Goal: Navigation & Orientation: Understand site structure

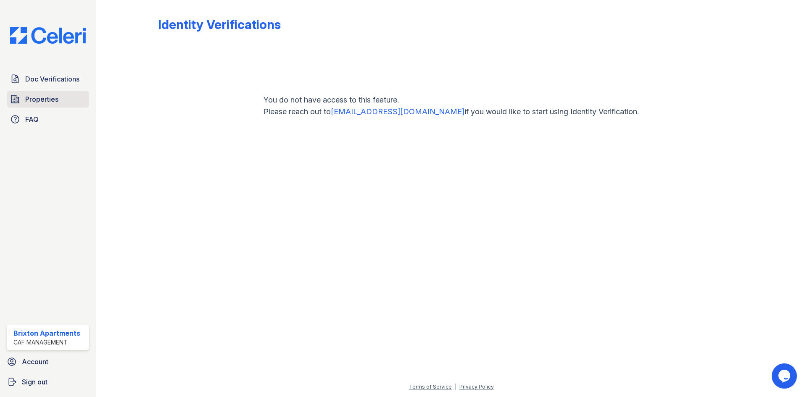
click at [49, 97] on span "Properties" at bounding box center [41, 99] width 33 height 10
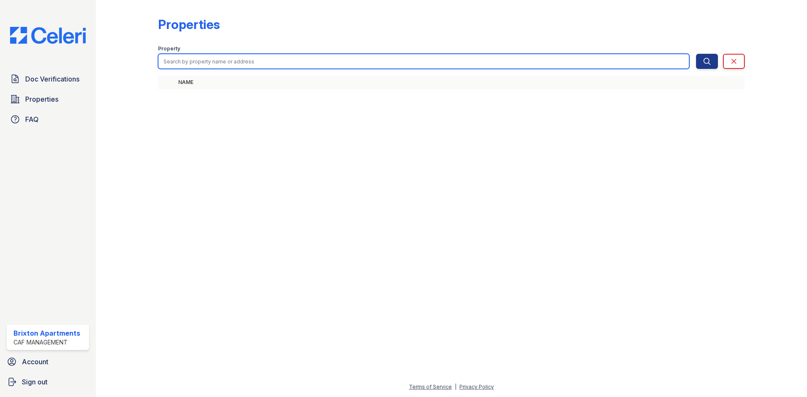
click at [217, 57] on input "search" at bounding box center [423, 61] width 531 height 15
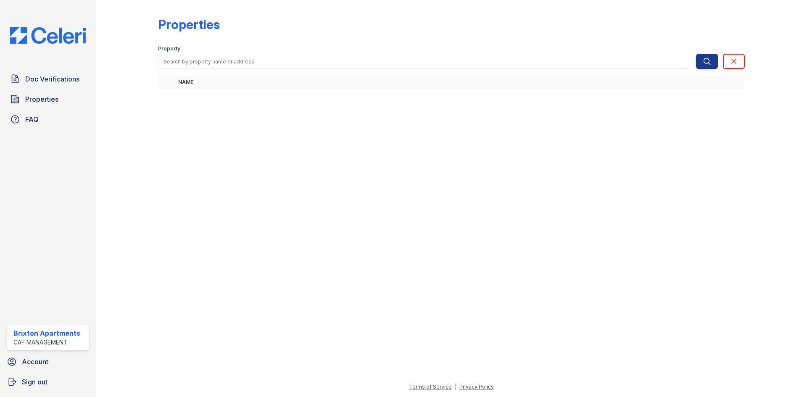
click at [60, 35] on img at bounding box center [47, 35] width 89 height 17
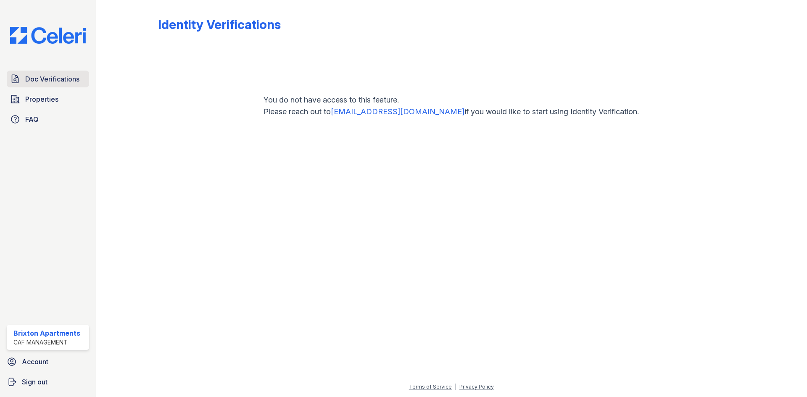
click at [58, 79] on span "Doc Verifications" at bounding box center [52, 79] width 54 height 10
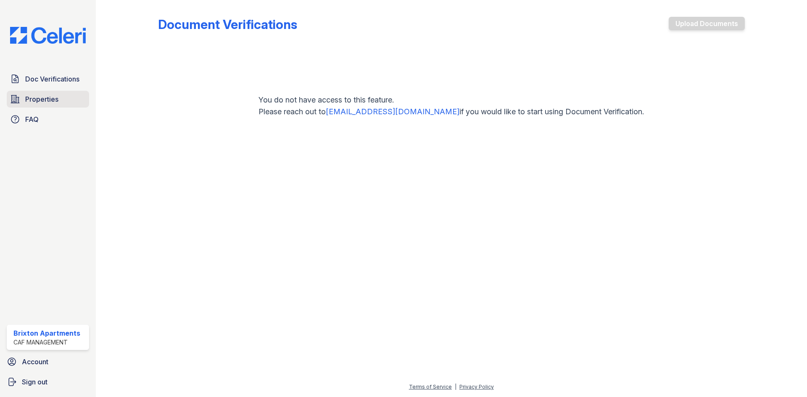
click at [73, 99] on link "Properties" at bounding box center [48, 99] width 82 height 17
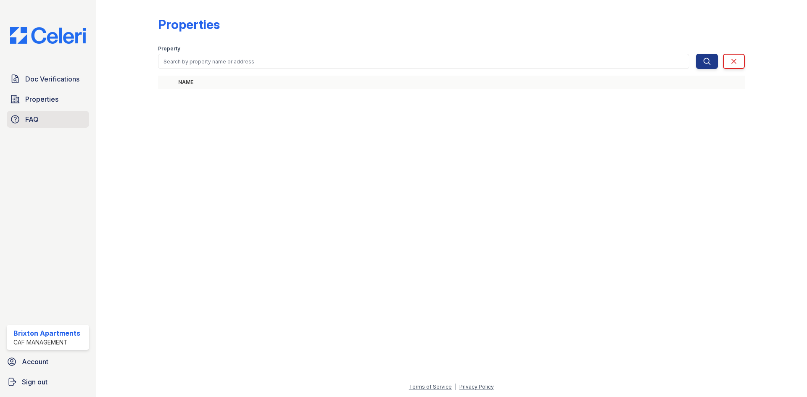
click at [70, 117] on link "FAQ" at bounding box center [48, 119] width 82 height 17
click at [31, 363] on span "Account" at bounding box center [35, 362] width 26 height 10
